Goal: Navigation & Orientation: Find specific page/section

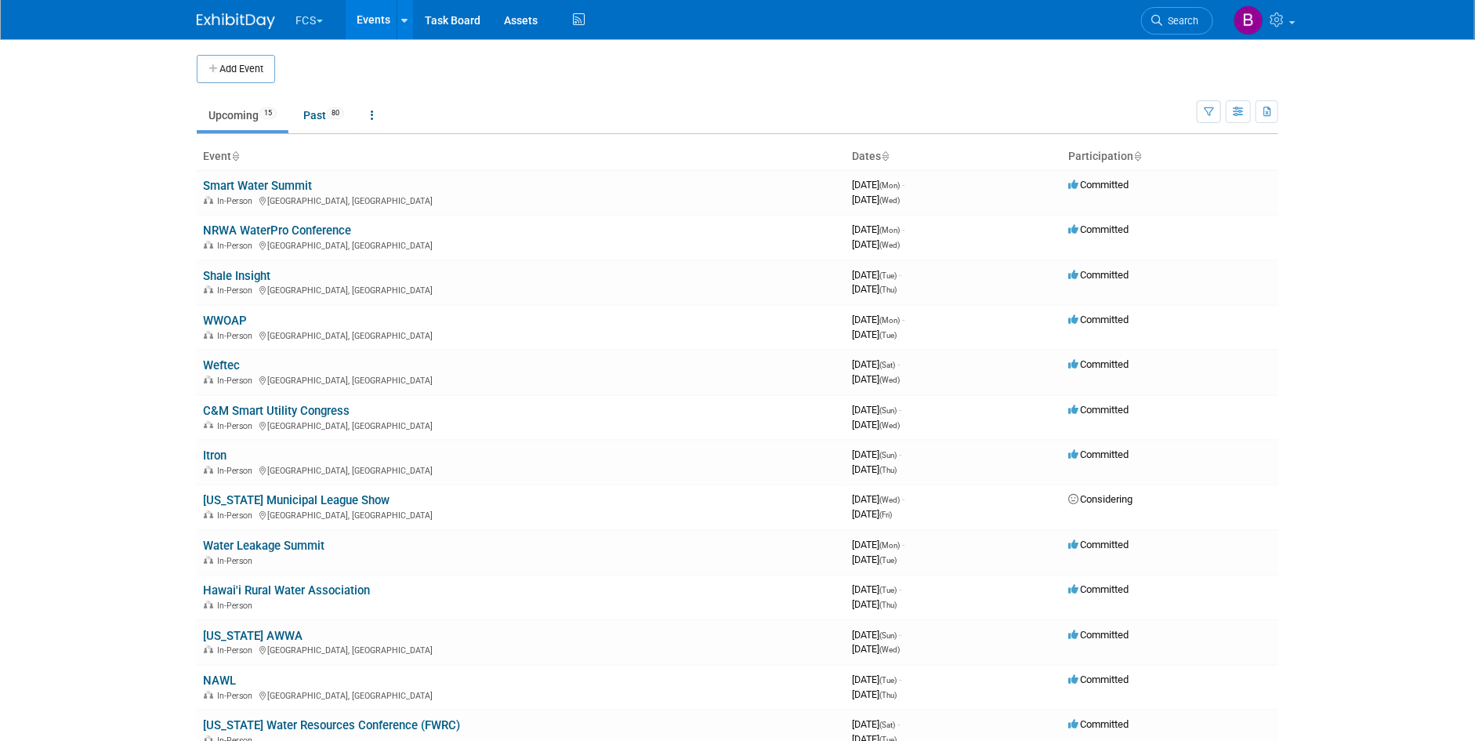
click at [308, 13] on button "FCS" at bounding box center [318, 17] width 49 height 34
click at [332, 107] on li at bounding box center [351, 107] width 112 height 5
click at [330, 94] on link "HWM-Water" at bounding box center [351, 94] width 112 height 22
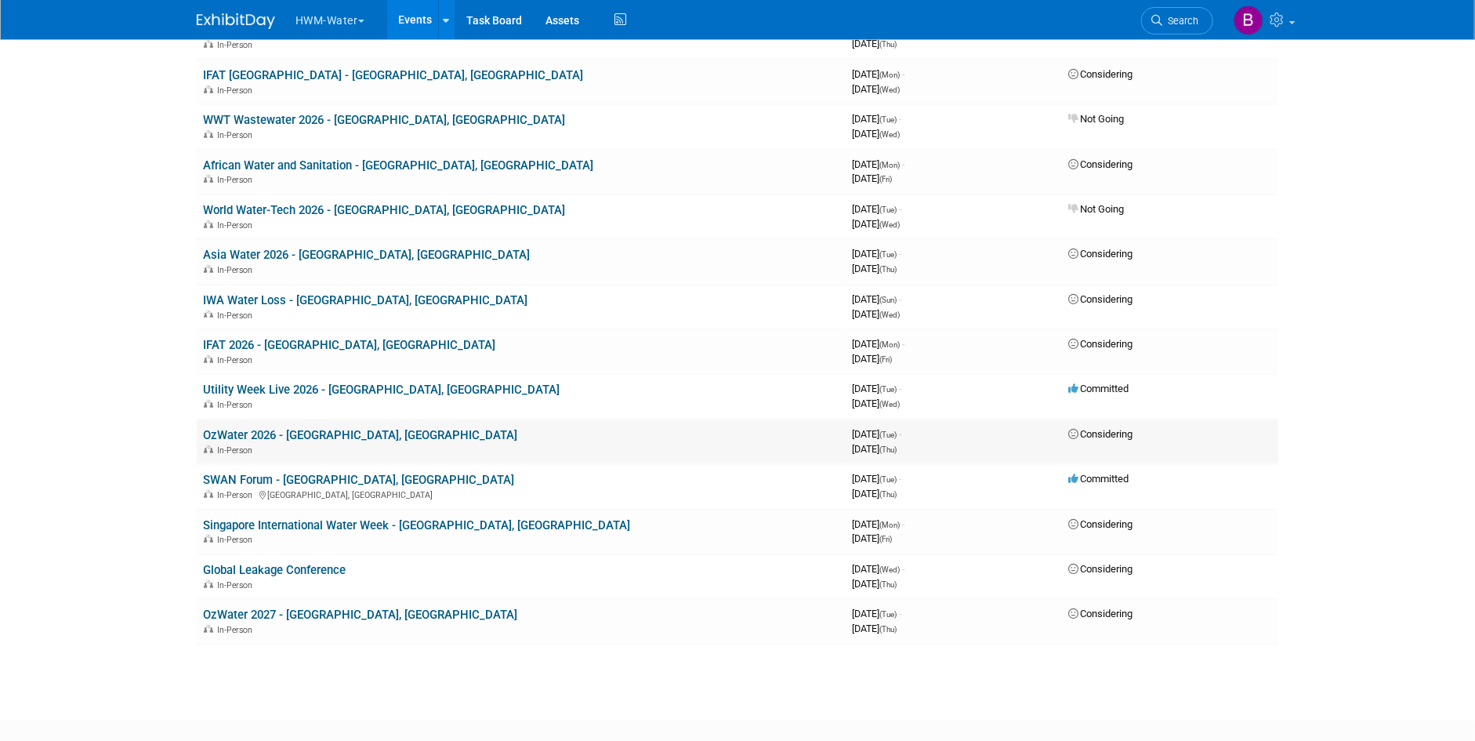
scroll to position [392, 0]
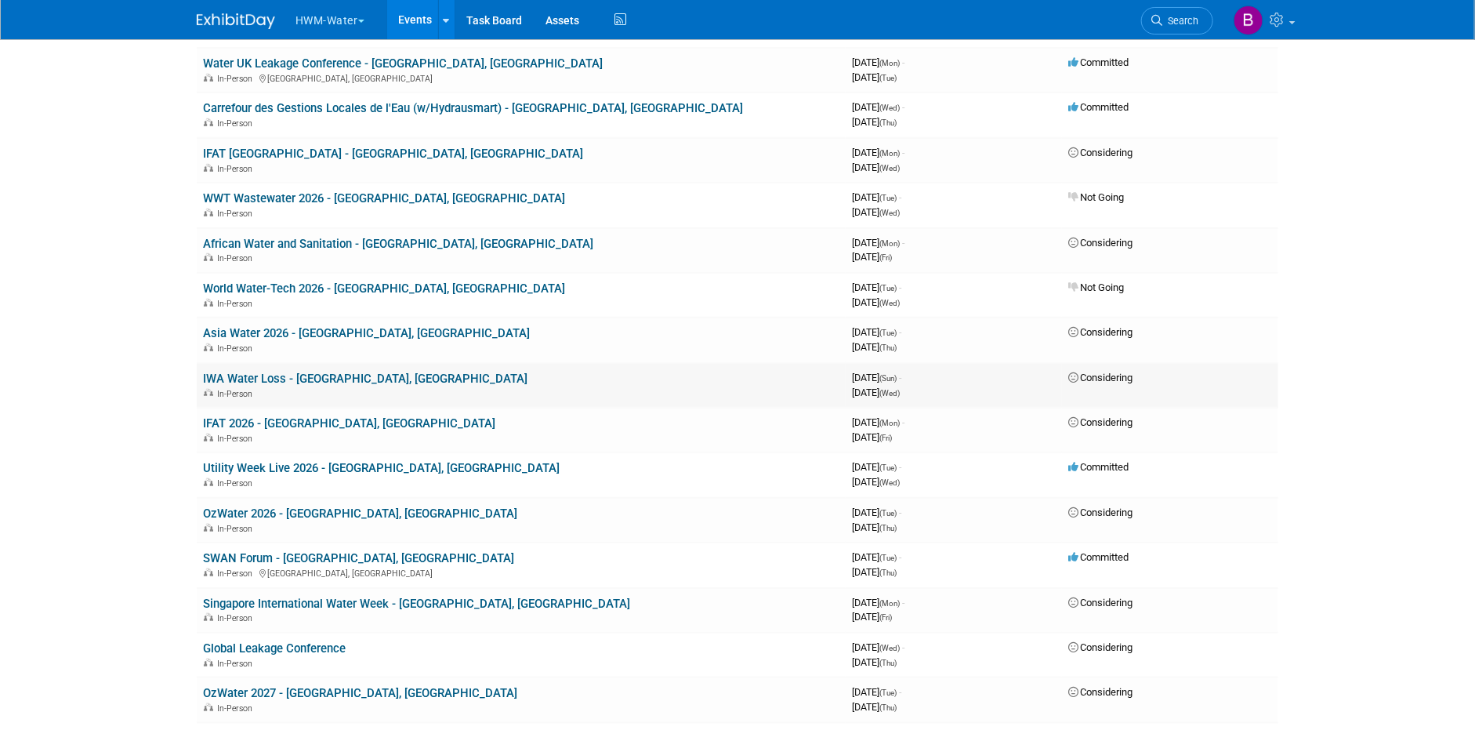
click at [318, 379] on link "IWA Water Loss - Rio de Janeiro, Brazil" at bounding box center [365, 379] width 325 height 14
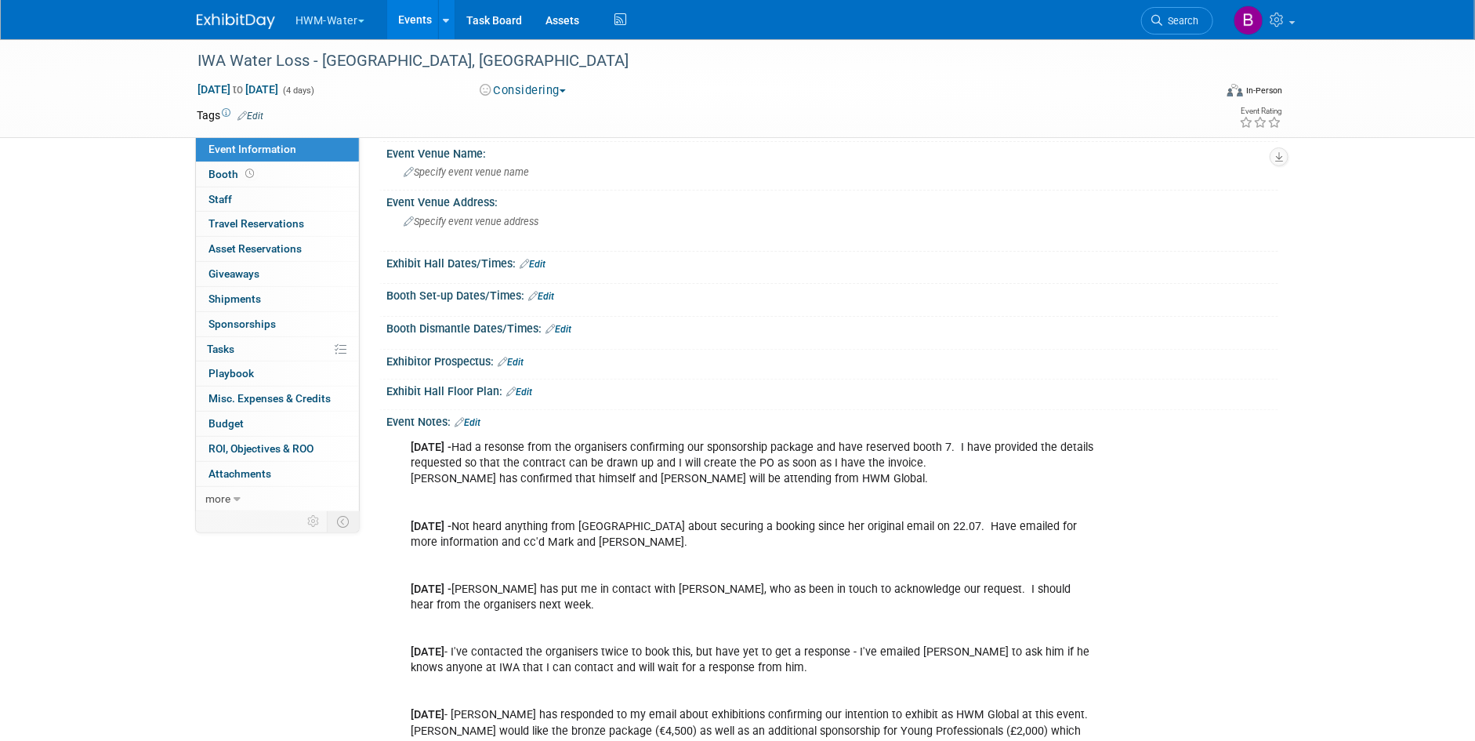
scroll to position [78, 0]
